Goal: Information Seeking & Learning: Understand process/instructions

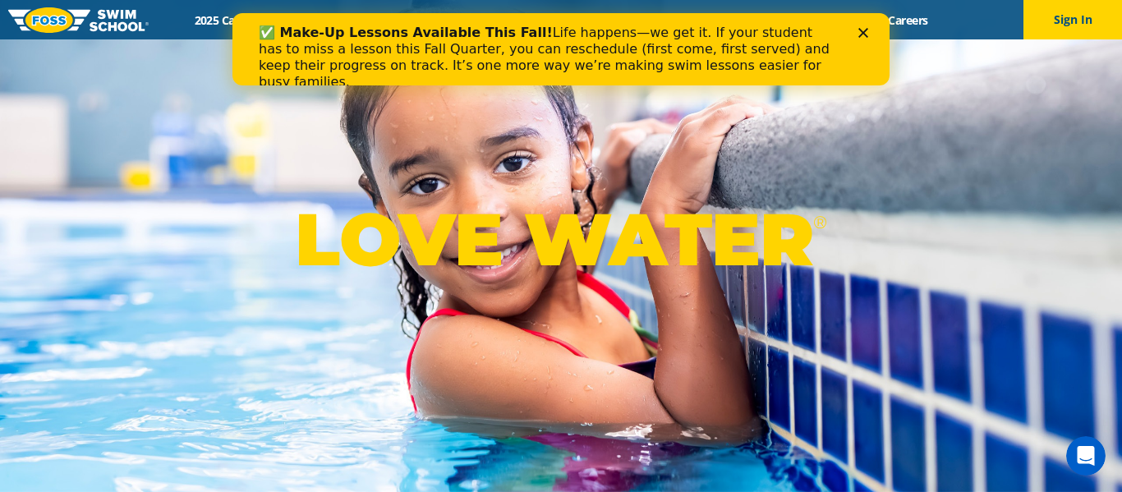
click at [718, 311] on div "LOVE WATER ®" at bounding box center [561, 246] width 1122 height 492
click at [865, 30] on polygon "Close" at bounding box center [863, 33] width 10 height 10
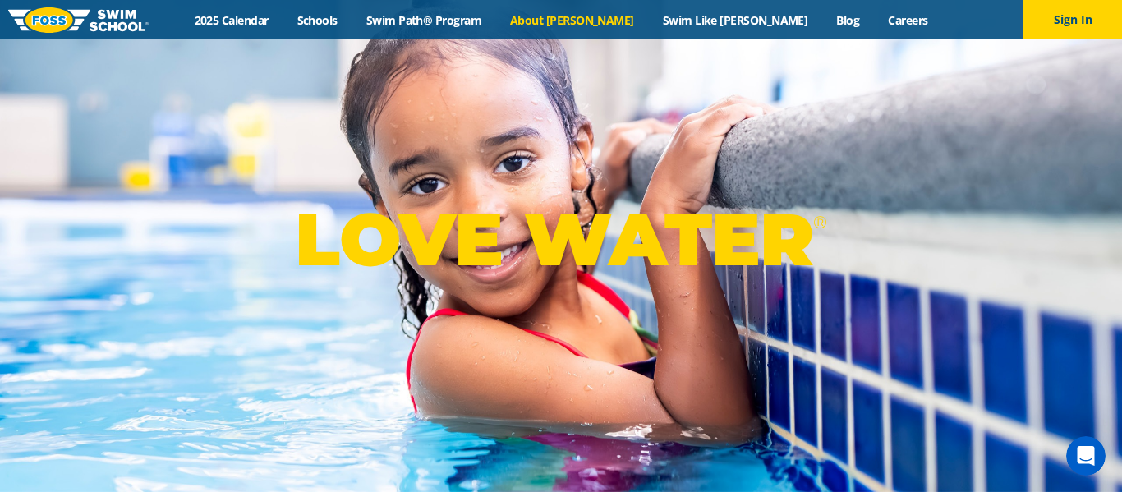
click at [587, 15] on link "About [PERSON_NAME]" at bounding box center [572, 20] width 153 height 16
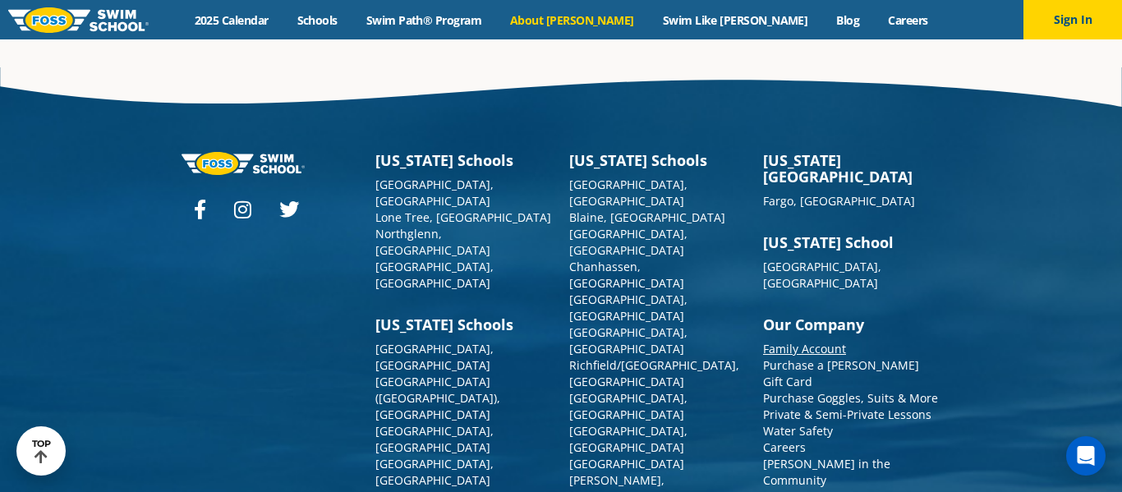
scroll to position [4359, 0]
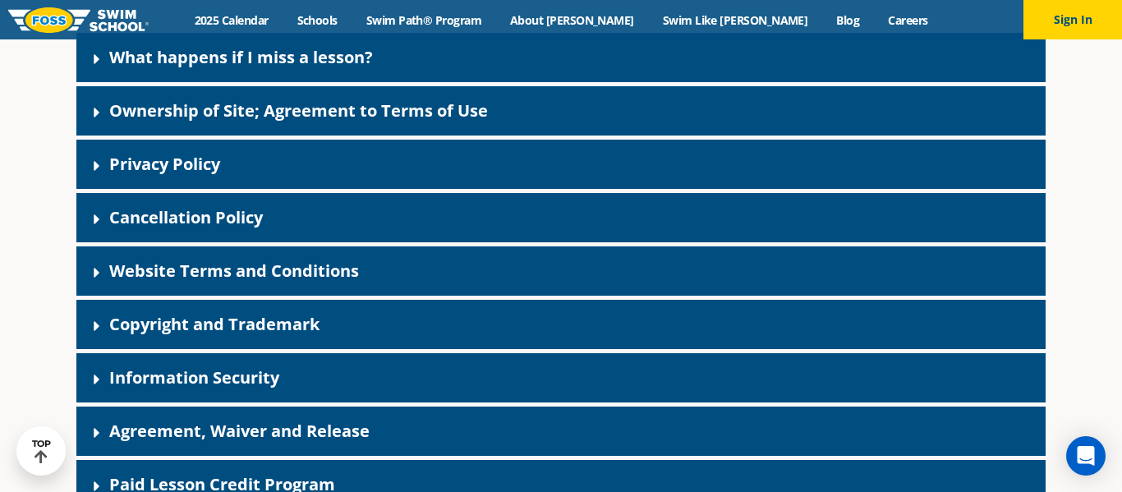
scroll to position [346, 0]
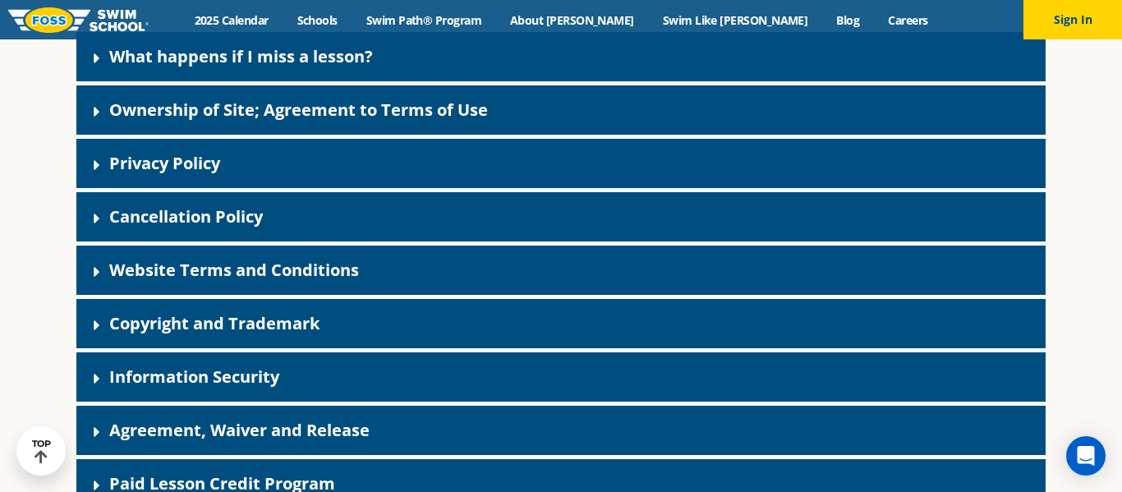
click at [393, 202] on div "Cancellation Policy" at bounding box center [560, 216] width 969 height 49
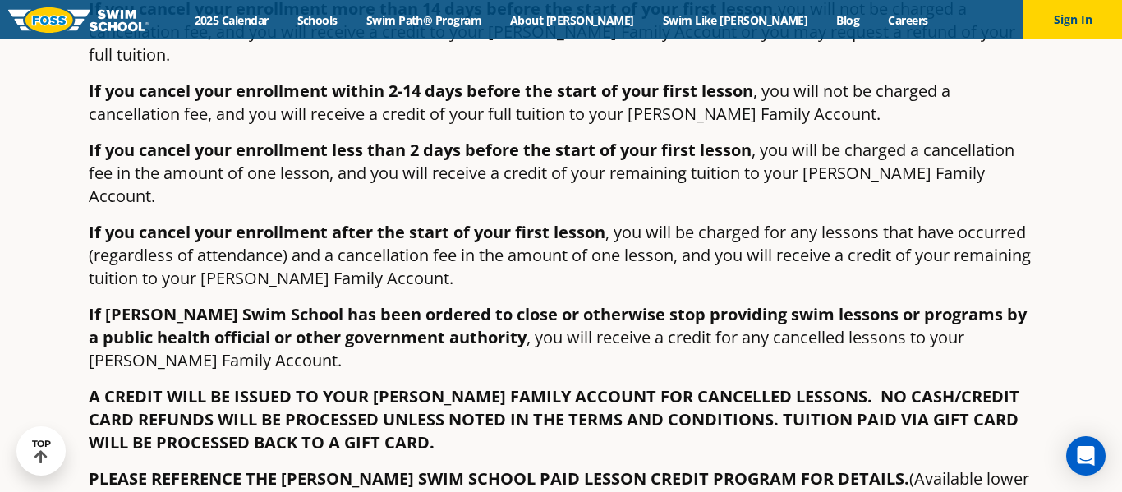
scroll to position [587, 0]
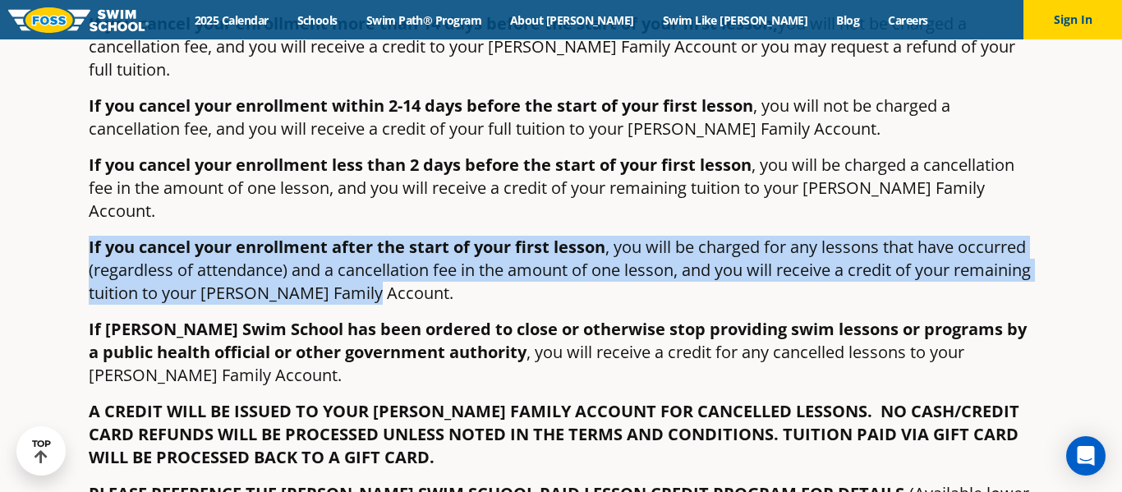
drag, startPoint x: 85, startPoint y: 200, endPoint x: 466, endPoint y: 251, distance: 384.6
click at [466, 251] on div "If you cancel your enrollment more than 14 days before the start of your first …" at bounding box center [560, 400] width 969 height 800
copy p "If you cancel your enrollment after the start of your first lesson , you will b…"
